Goal: Information Seeking & Learning: Learn about a topic

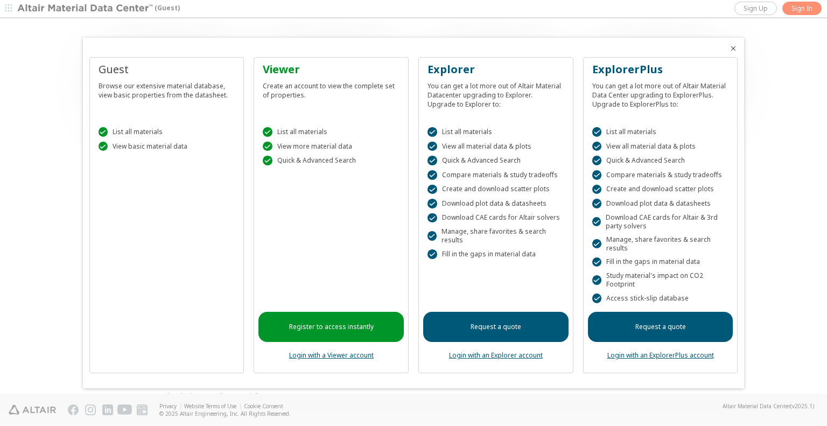
click at [799, 5] on div at bounding box center [413, 213] width 827 height 426
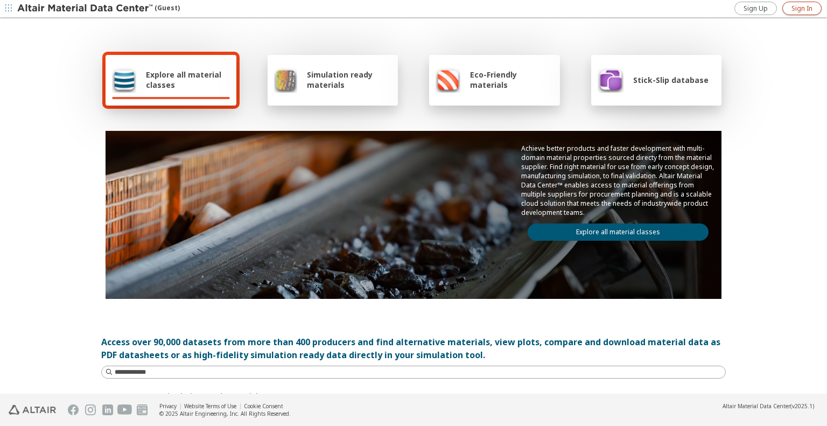
click at [804, 9] on span "Sign In" at bounding box center [802, 8] width 21 height 9
click at [189, 73] on span "Explore all material classes" at bounding box center [188, 79] width 84 height 20
click at [315, 72] on span "Simulation ready materials" at bounding box center [349, 79] width 85 height 20
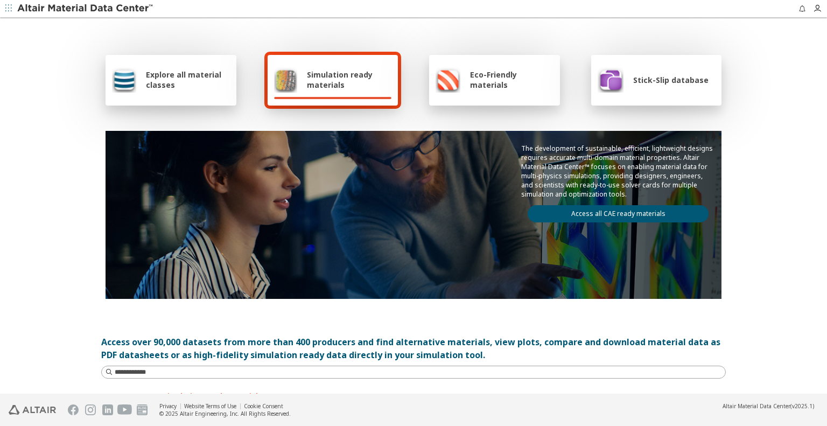
click at [618, 214] on link "Access all CAE ready materials" at bounding box center [618, 213] width 181 height 17
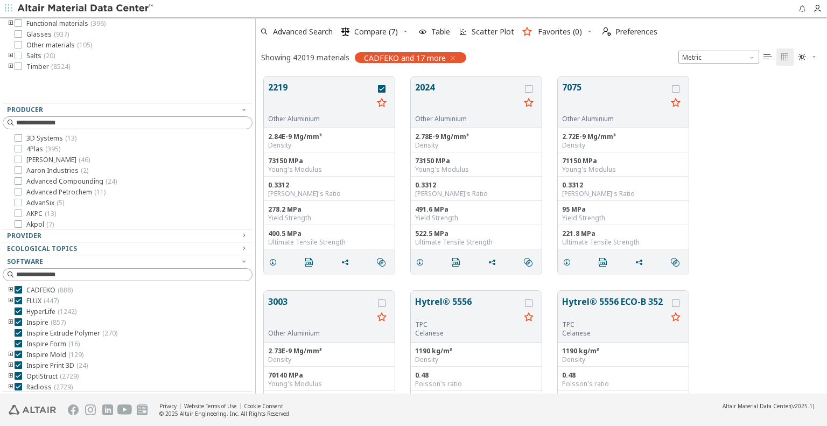
scroll to position [172, 0]
click at [19, 287] on icon at bounding box center [19, 289] width 8 height 8
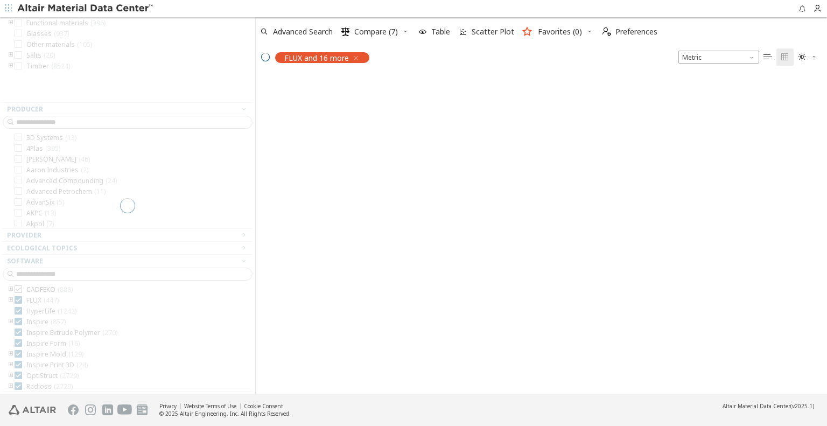
click at [19, 287] on div at bounding box center [127, 205] width 255 height 376
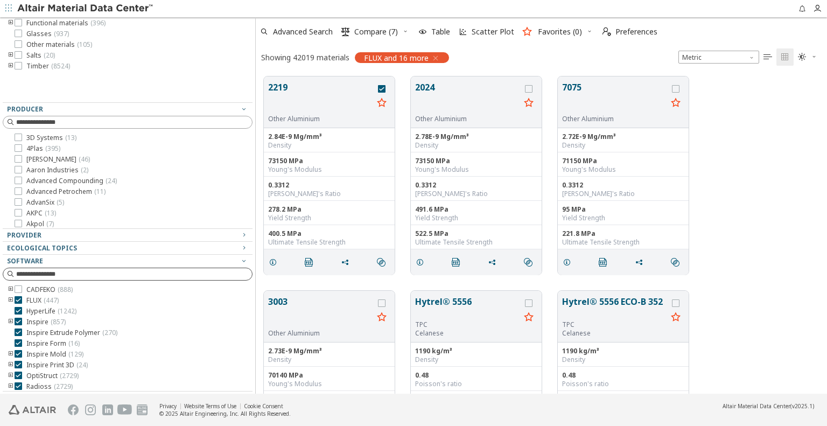
click at [71, 275] on input at bounding box center [134, 274] width 236 height 11
click at [240, 261] on icon "button" at bounding box center [244, 260] width 9 height 9
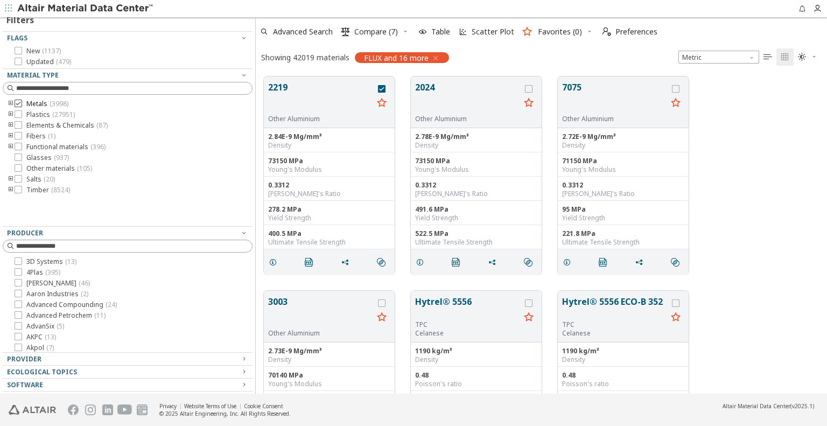
click at [19, 104] on icon at bounding box center [19, 104] width 8 height 8
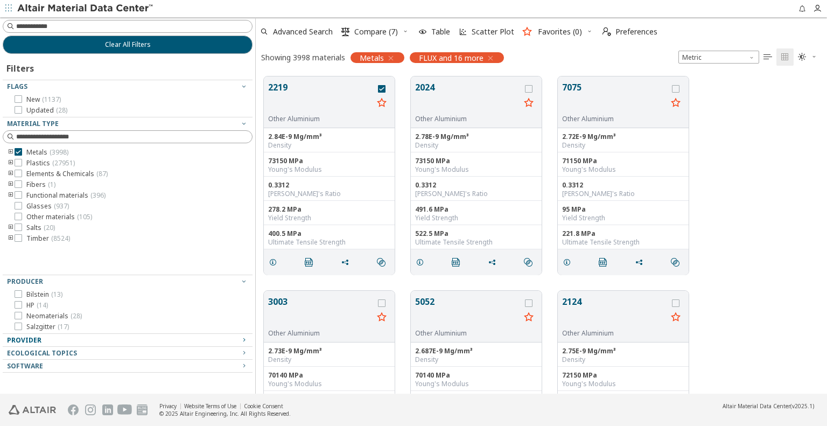
click at [50, 338] on div "Provider" at bounding box center [123, 340] width 233 height 9
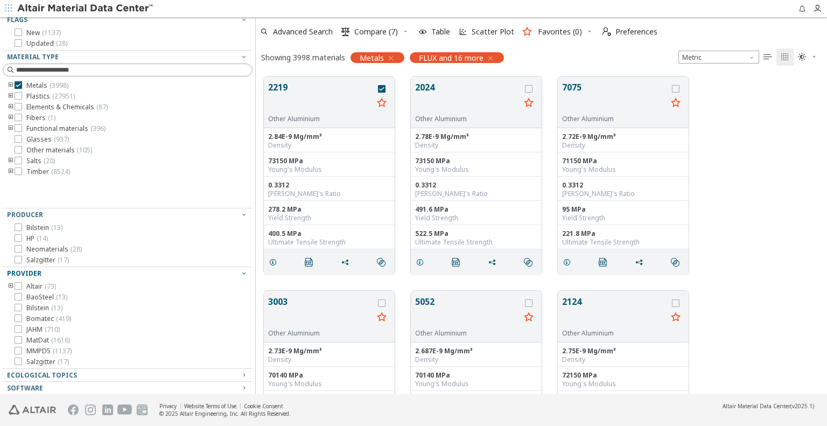
scroll to position [70, 0]
click at [21, 349] on icon at bounding box center [19, 348] width 8 height 8
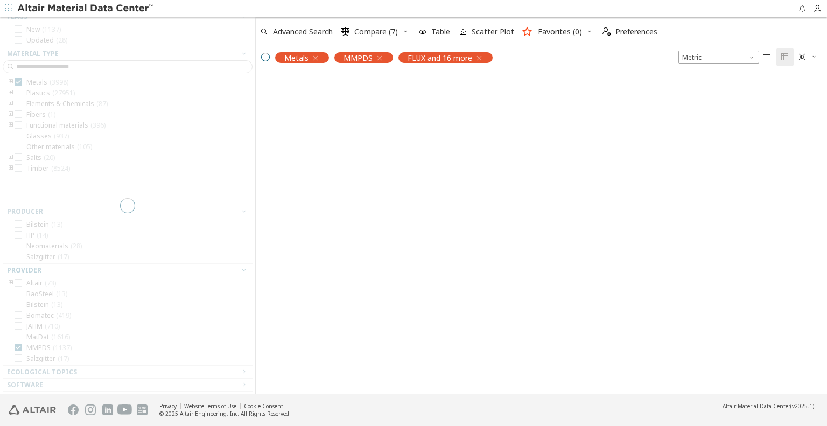
scroll to position [14, 0]
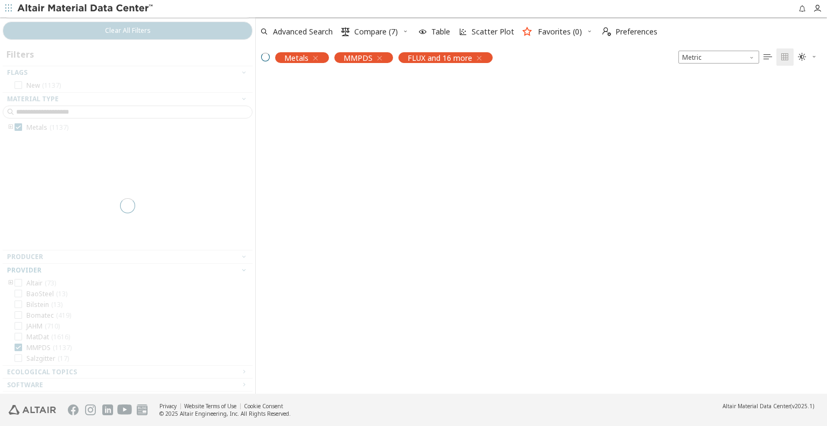
click at [476, 58] on div "FLUX and 16 more" at bounding box center [445, 57] width 94 height 11
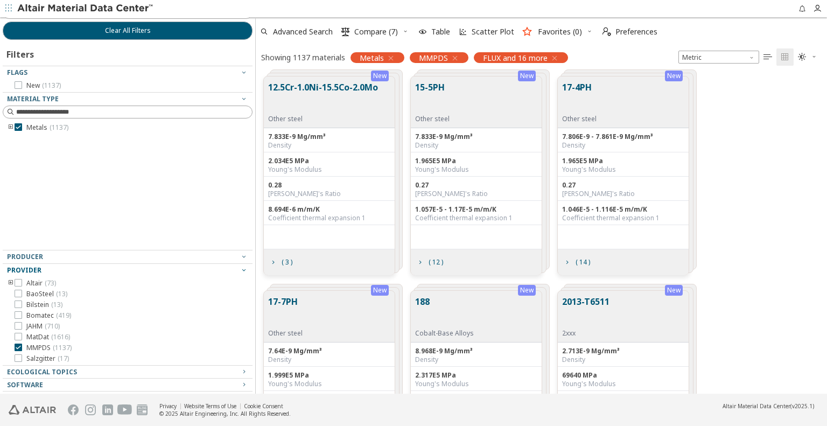
click at [552, 59] on icon "button" at bounding box center [554, 58] width 9 height 9
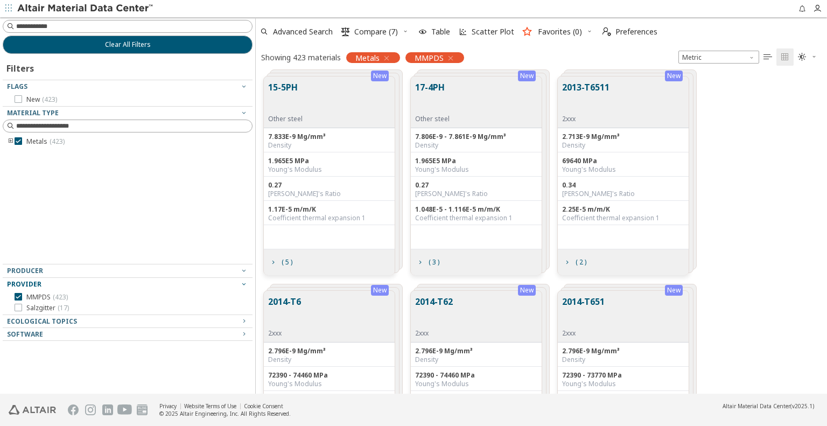
click at [356, 99] on div "15-5PH Other steel" at bounding box center [329, 102] width 131 height 52
click at [282, 264] on span "( 5 )" at bounding box center [287, 262] width 11 height 6
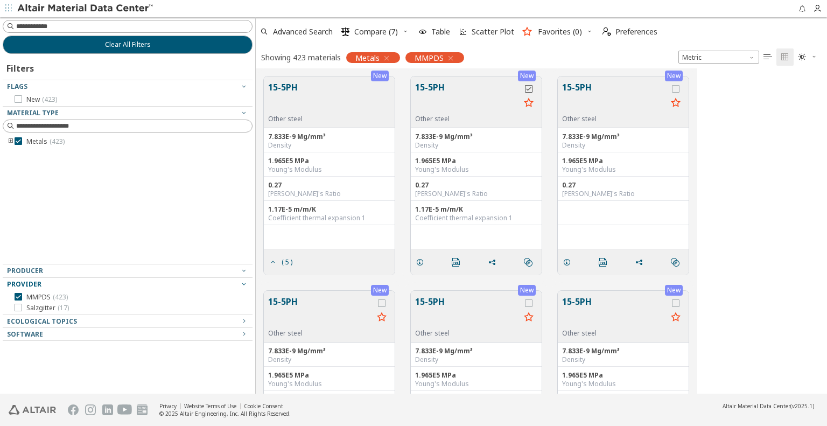
click at [530, 89] on icon "grid" at bounding box center [529, 89] width 8 height 8
click at [422, 262] on icon "grid" at bounding box center [420, 262] width 9 height 9
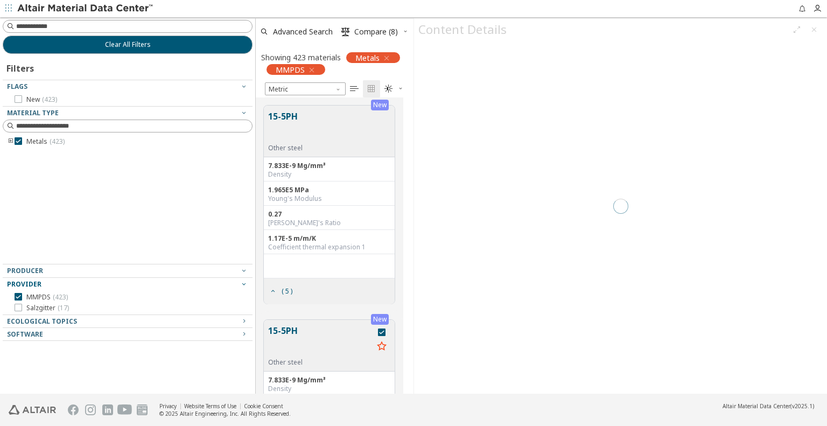
scroll to position [9, 9]
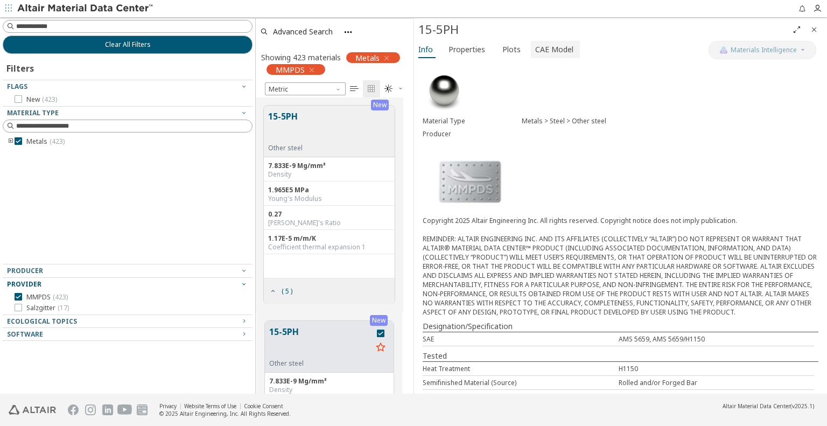
click at [547, 57] on button "CAE Model" at bounding box center [555, 49] width 49 height 17
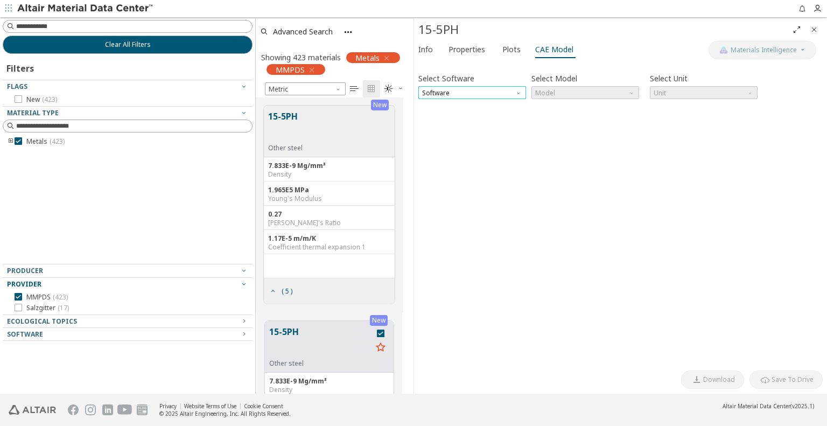
click at [495, 95] on span "Software" at bounding box center [472, 92] width 108 height 13
click at [479, 107] on span "OptiStruct" at bounding box center [472, 106] width 99 height 8
click at [619, 94] on span "Model" at bounding box center [585, 92] width 108 height 13
click at [603, 109] on span "Mat1" at bounding box center [585, 106] width 99 height 8
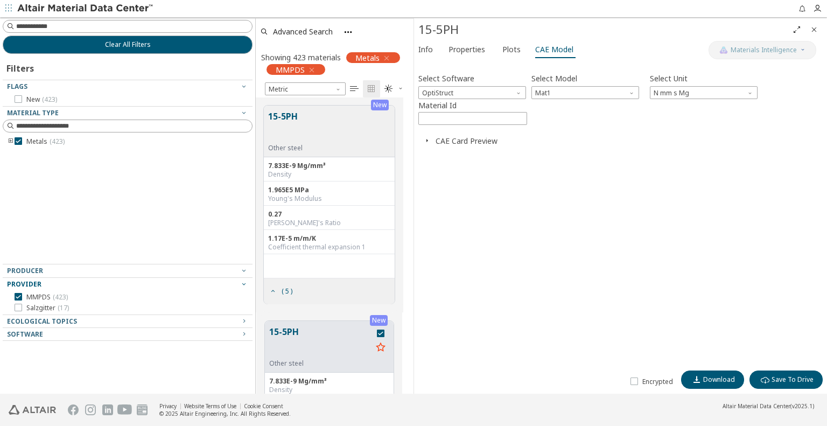
click at [428, 142] on icon "button" at bounding box center [427, 140] width 9 height 9
